Goal: Obtain resource: Obtain resource

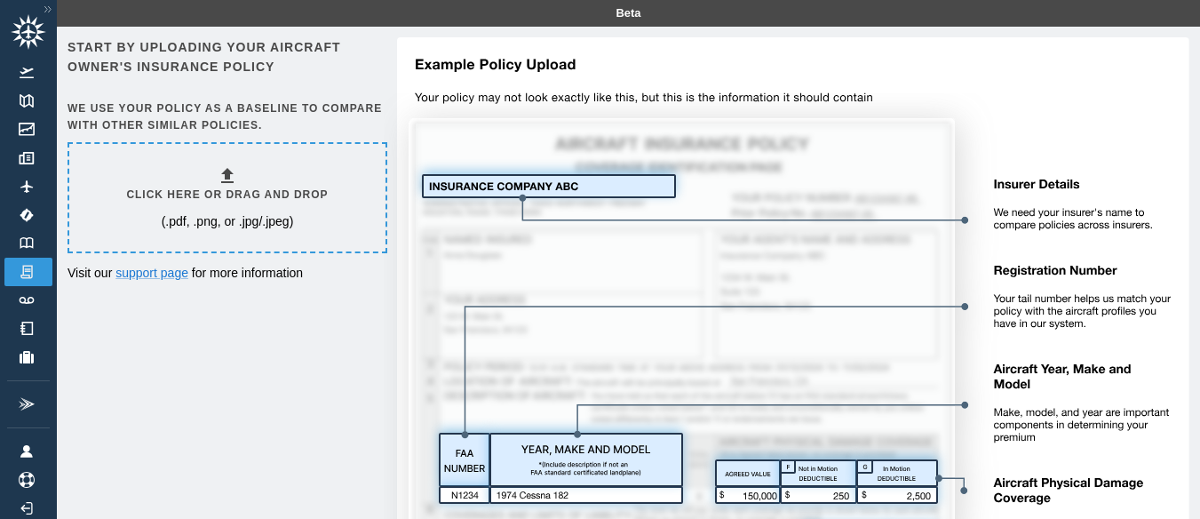
click at [315, 209] on div "Click here or drag and drop (.pdf, .png, or .jpg/.jpeg)" at bounding box center [227, 197] width 202 height 65
click at [572, 263] on img at bounding box center [787, 452] width 806 height 831
click at [28, 243] on img at bounding box center [27, 243] width 20 height 12
click at [26, 191] on img at bounding box center [27, 186] width 20 height 12
